Goal: Task Accomplishment & Management: Use online tool/utility

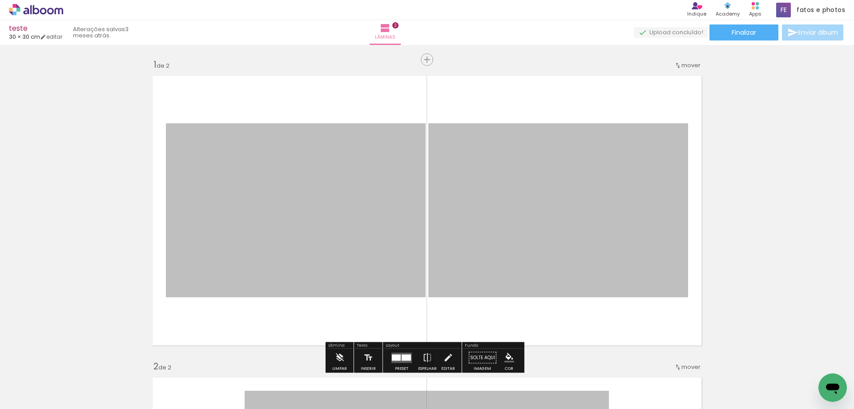
click at [51, 8] on icon at bounding box center [50, 11] width 7 height 7
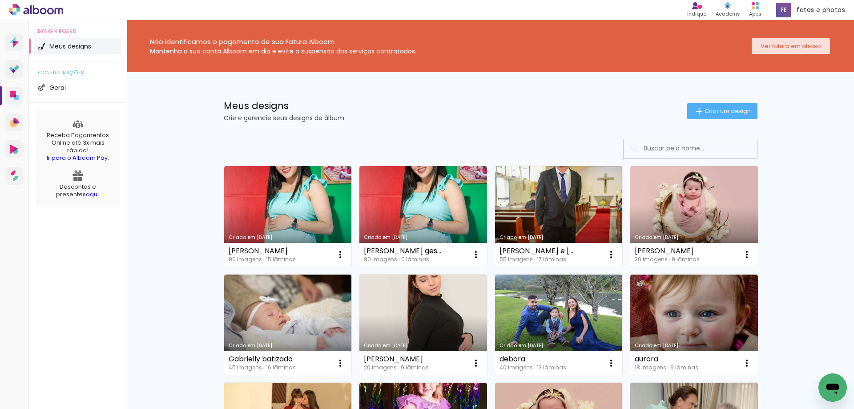
click at [0, 0] on slot "Ver fatura em atraso" at bounding box center [0, 0] width 0 height 0
click at [704, 114] on span "Criar um design" at bounding box center [727, 111] width 46 height 6
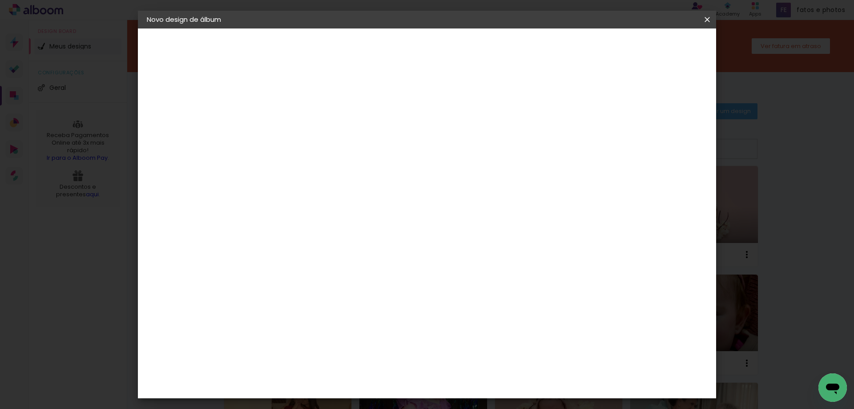
click at [292, 115] on input at bounding box center [292, 120] width 0 height 14
click at [707, 22] on iron-icon at bounding box center [707, 19] width 11 height 9
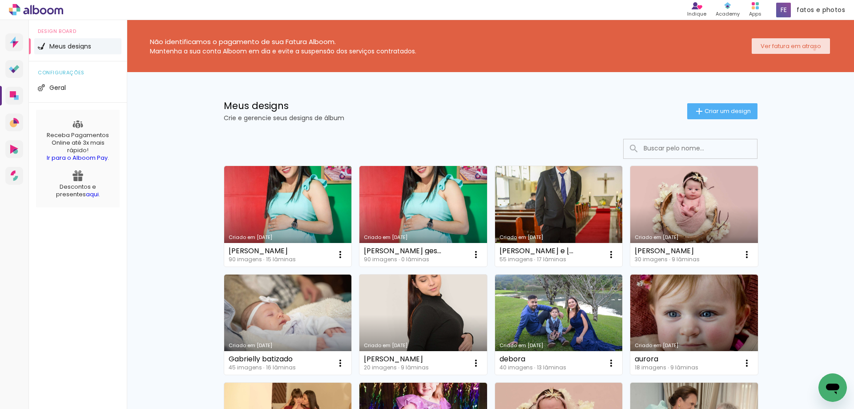
click at [0, 0] on slot "Ver fatura em atraso" at bounding box center [0, 0] width 0 height 0
click at [52, 86] on span "Geral" at bounding box center [57, 87] width 16 height 6
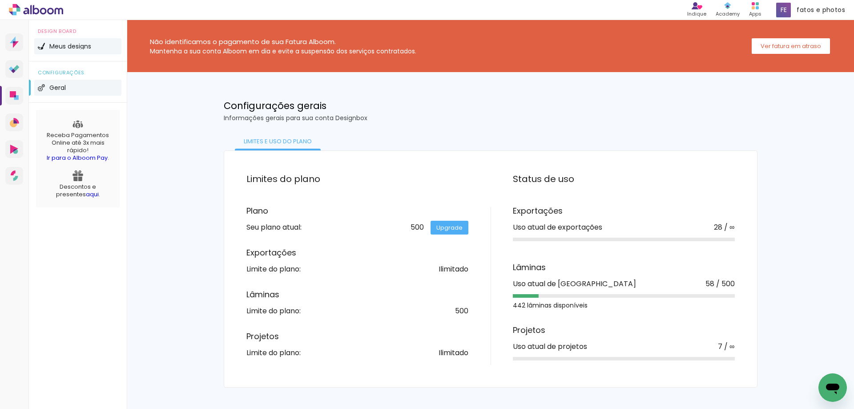
click at [53, 48] on span "Meus designs" at bounding box center [70, 46] width 42 height 6
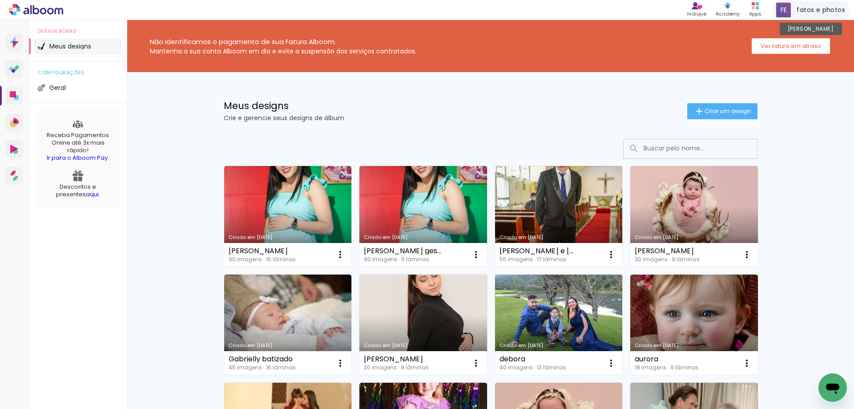
click at [784, 10] on span at bounding box center [783, 10] width 15 height 15
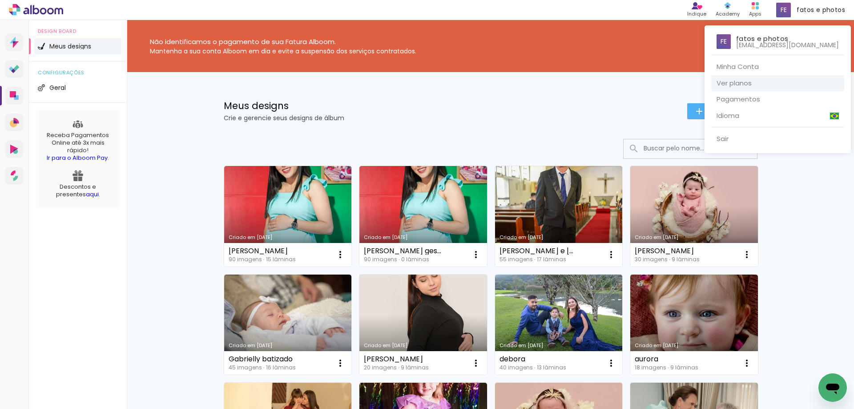
click at [738, 80] on link "Ver planos" at bounding box center [777, 83] width 133 height 16
click at [652, 46] on div at bounding box center [427, 204] width 854 height 409
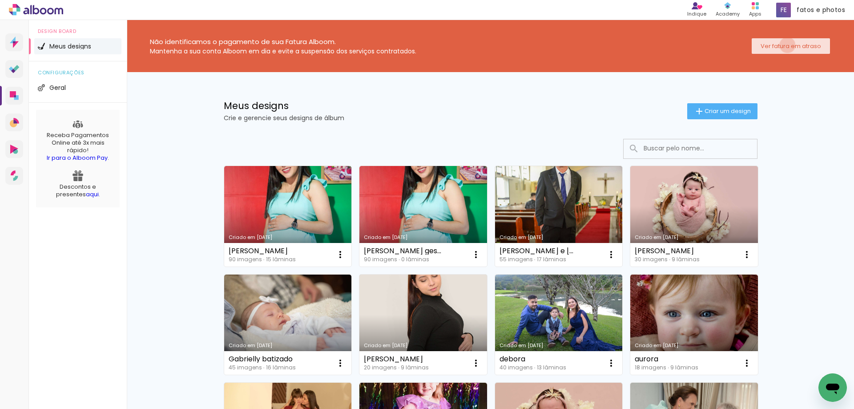
click at [0, 0] on slot "Ver fatura em atraso" at bounding box center [0, 0] width 0 height 0
click at [528, 90] on div "Meus designs Crie e gerencie seus designs de álbum Criar um design" at bounding box center [490, 101] width 578 height 58
click at [725, 112] on span "Criar um design" at bounding box center [727, 111] width 46 height 6
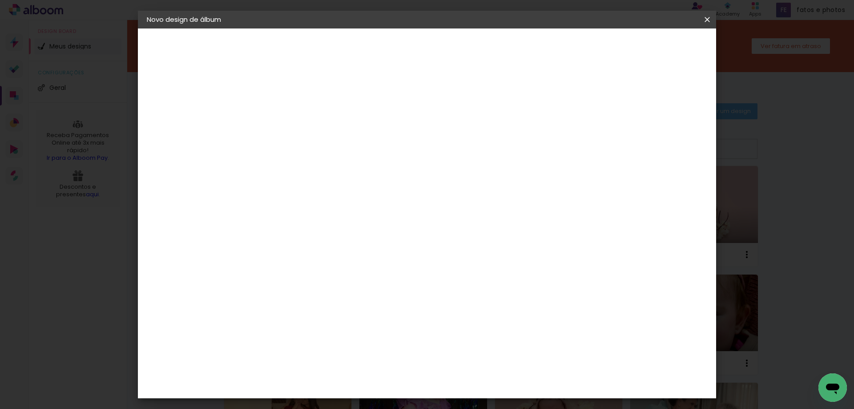
click at [292, 122] on input at bounding box center [292, 120] width 0 height 14
type input "[PERSON_NAME]"
type paper-input "[PERSON_NAME]"
click at [0, 0] on slot "Avançar" at bounding box center [0, 0] width 0 height 0
click at [0, 0] on slot "Tamanho Livre" at bounding box center [0, 0] width 0 height 0
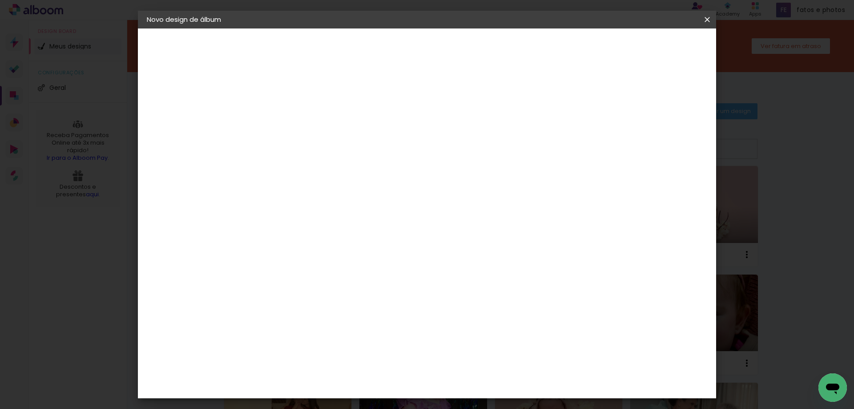
click at [0, 0] on slot "Tamanho Livre" at bounding box center [0, 0] width 0 height 0
click at [0, 0] on slot "Avançar" at bounding box center [0, 0] width 0 height 0
drag, startPoint x: 276, startPoint y: 253, endPoint x: 263, endPoint y: 257, distance: 13.6
click at [263, 257] on div "30" at bounding box center [270, 252] width 34 height 13
type input "3"
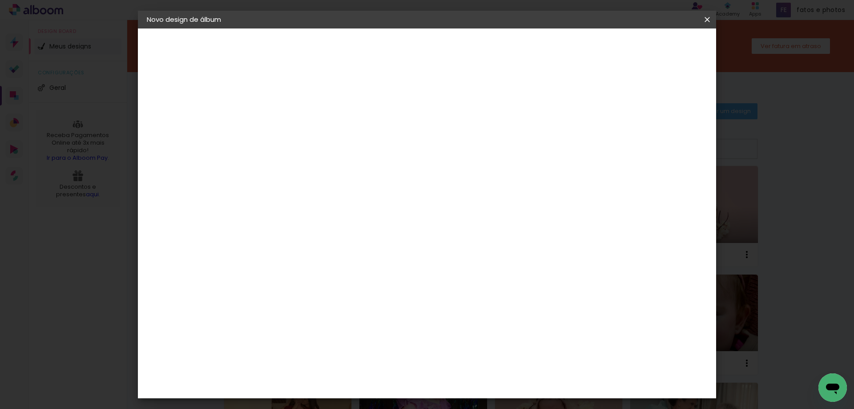
type input "15"
type paper-input "15"
drag, startPoint x: 487, startPoint y: 283, endPoint x: 472, endPoint y: 289, distance: 15.6
click at [475, 289] on input "60" at bounding box center [476, 283] width 23 height 13
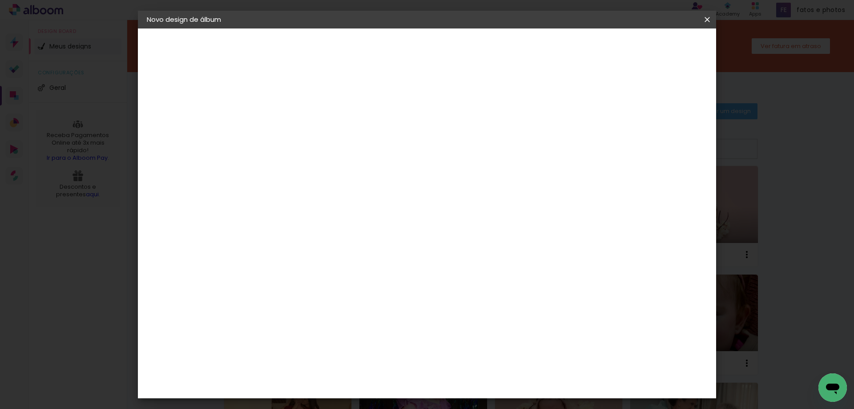
type input "42"
type paper-input "42"
click at [651, 46] on span "Iniciar design" at bounding box center [631, 47] width 40 height 6
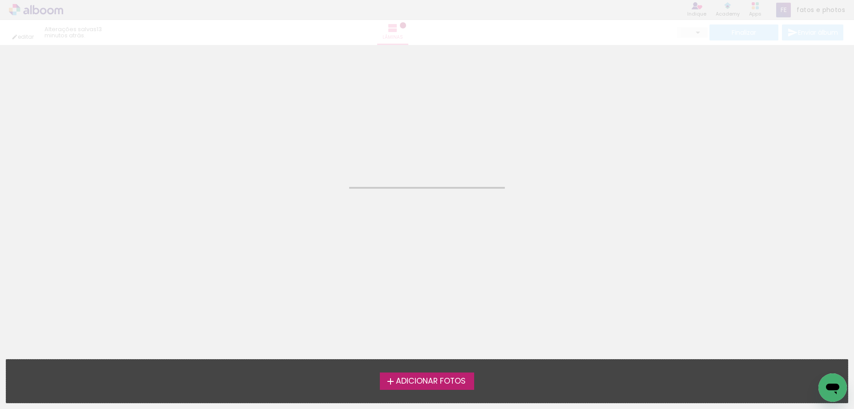
click at [434, 380] on span "Adicionar Fotos" at bounding box center [431, 381] width 70 height 8
click at [0, 0] on input "file" at bounding box center [0, 0] width 0 height 0
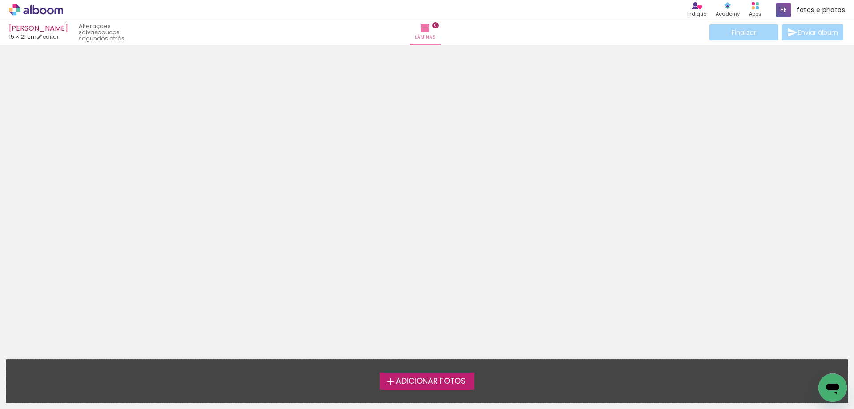
click at [43, 11] on icon at bounding box center [36, 10] width 54 height 12
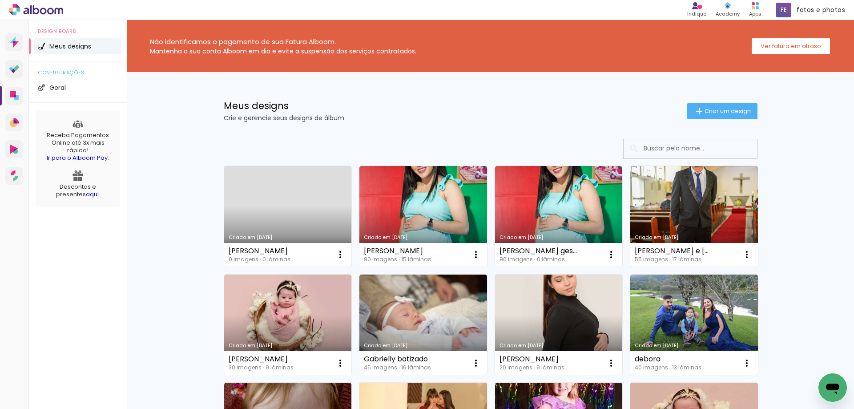
click at [272, 189] on link "Criado em 14/10/25" at bounding box center [288, 216] width 128 height 100
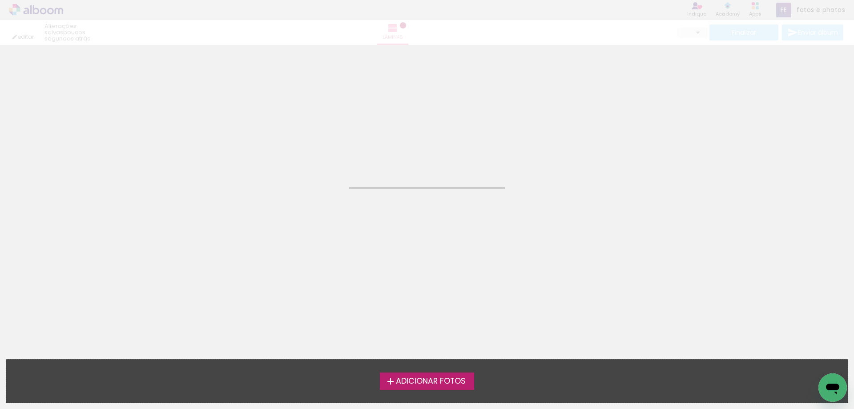
click at [452, 383] on span "Adicionar Fotos" at bounding box center [431, 381] width 70 height 8
click at [0, 0] on input "file" at bounding box center [0, 0] width 0 height 0
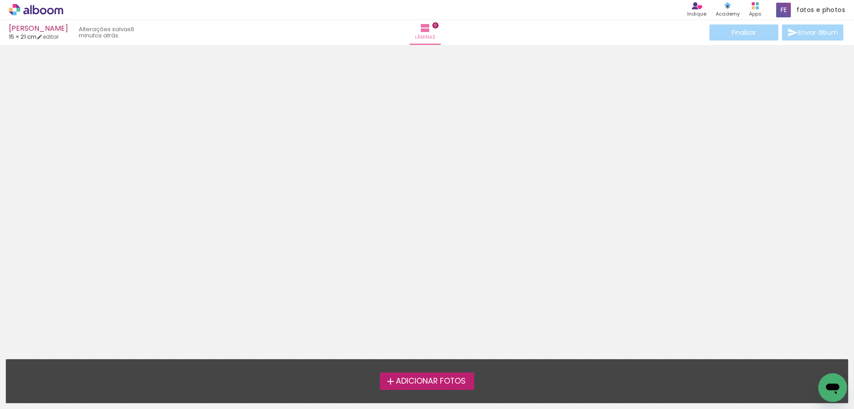
click at [52, 10] on icon at bounding box center [36, 10] width 54 height 12
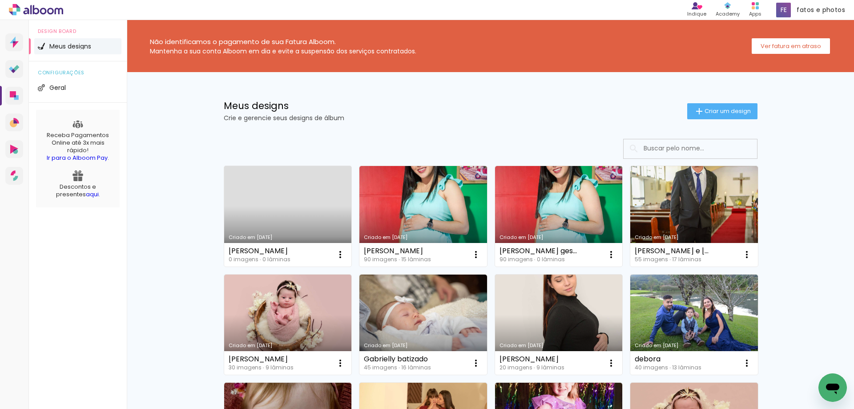
click at [575, 70] on div "Não identificamos o pagamento de sua Fatura Alboom. Mantenha a sua conta Alboom…" at bounding box center [490, 46] width 727 height 52
click at [336, 252] on iron-icon at bounding box center [340, 254] width 11 height 11
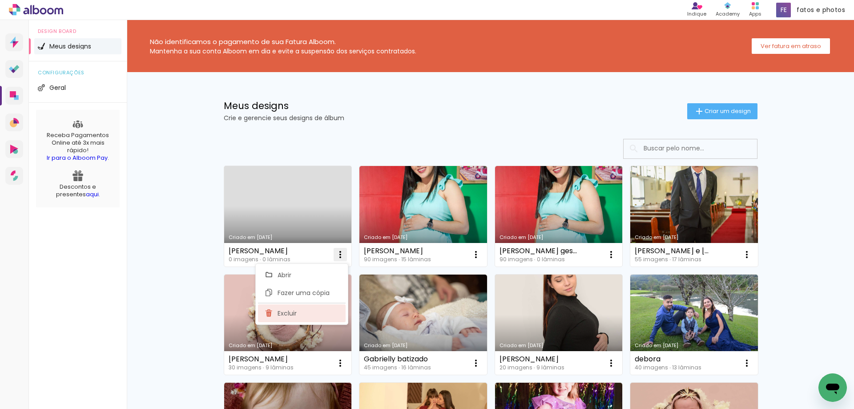
click at [281, 314] on span "Excluir" at bounding box center [286, 313] width 19 height 6
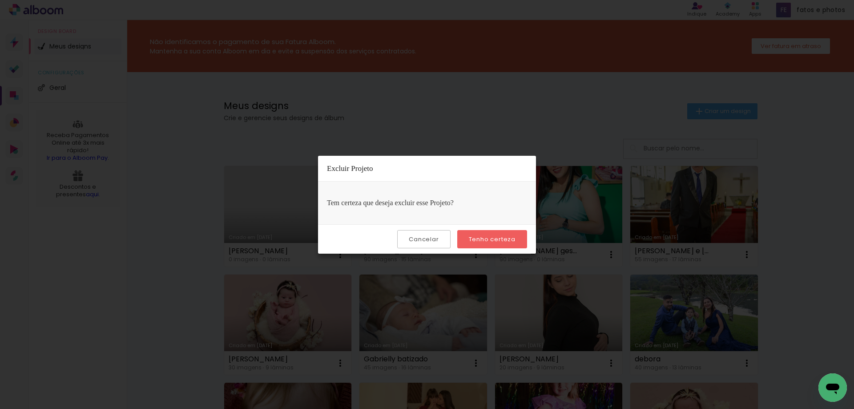
click at [0, 0] on slot "Tenho certeza" at bounding box center [0, 0] width 0 height 0
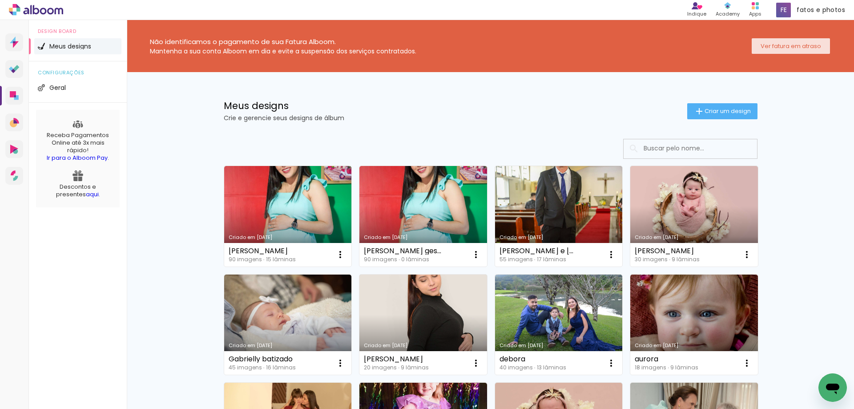
click at [0, 0] on slot "Ver fatura em atraso" at bounding box center [0, 0] width 0 height 0
click at [719, 116] on paper-button "Criar um design" at bounding box center [722, 111] width 70 height 16
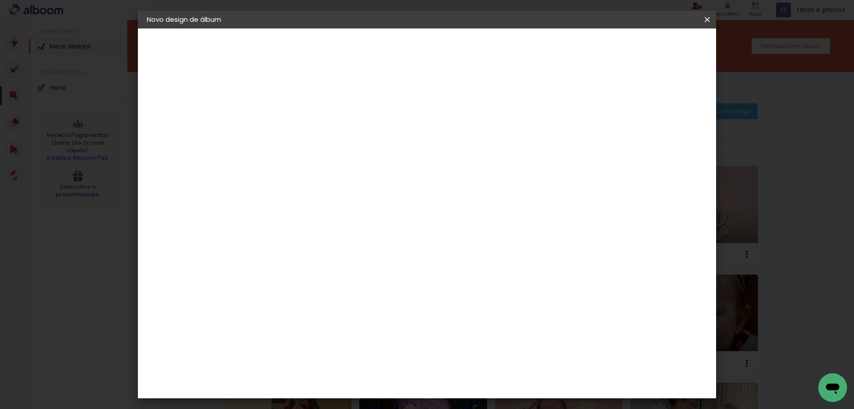
click at [292, 123] on input at bounding box center [292, 120] width 0 height 14
type input "[PERSON_NAME]"
type paper-input "[PERSON_NAME]"
click at [0, 0] on slot "Avançar" at bounding box center [0, 0] width 0 height 0
click at [0, 0] on slot "Tamanho Livre" at bounding box center [0, 0] width 0 height 0
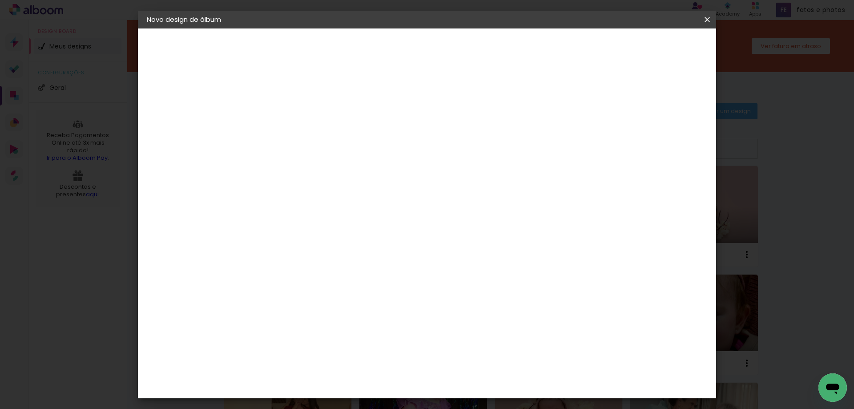
click at [0, 0] on slot "Avançar" at bounding box center [0, 0] width 0 height 0
drag, startPoint x: 274, startPoint y: 253, endPoint x: 262, endPoint y: 256, distance: 12.3
click at [262, 256] on input "30" at bounding box center [264, 252] width 23 height 13
type input "15"
type paper-input "15"
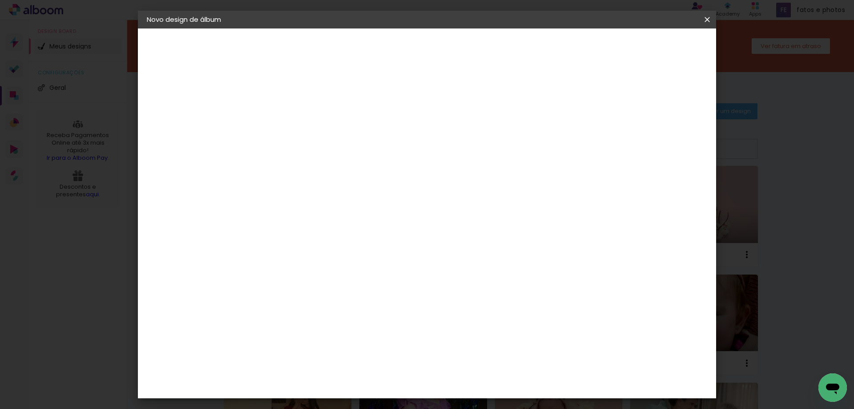
drag, startPoint x: 487, startPoint y: 286, endPoint x: 477, endPoint y: 286, distance: 10.2
click at [475, 287] on input "60" at bounding box center [476, 283] width 23 height 13
type input "42"
type paper-input "42"
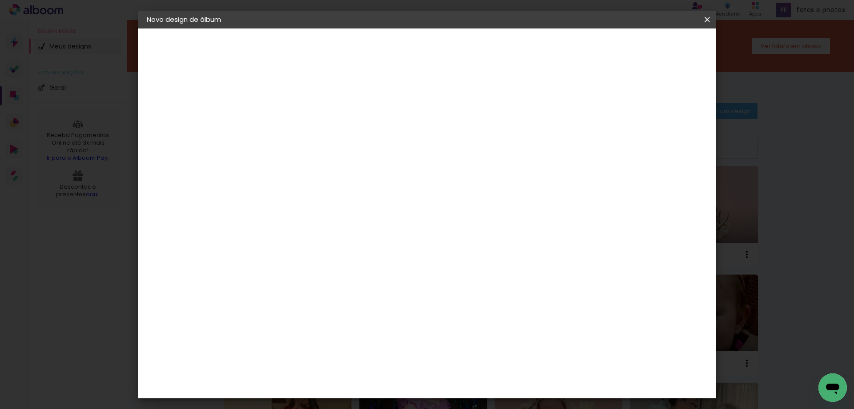
click at [651, 50] on span "Iniciar design" at bounding box center [631, 47] width 40 height 6
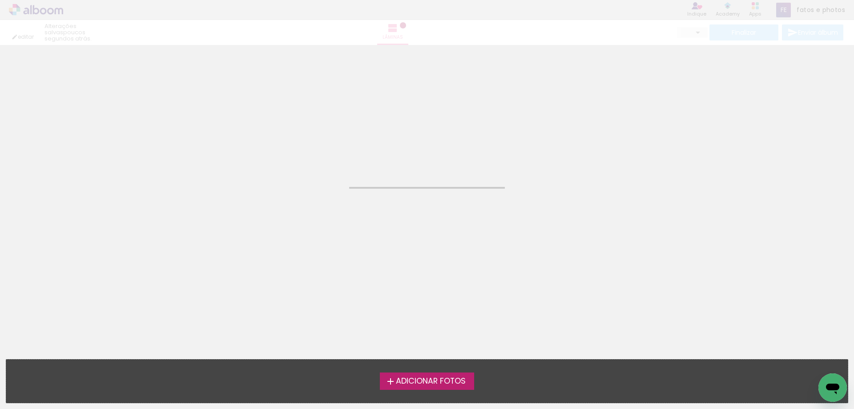
click at [436, 383] on span "Adicionar Fotos" at bounding box center [431, 381] width 70 height 8
click at [0, 0] on input "file" at bounding box center [0, 0] width 0 height 0
